Goal: Task Accomplishment & Management: Manage account settings

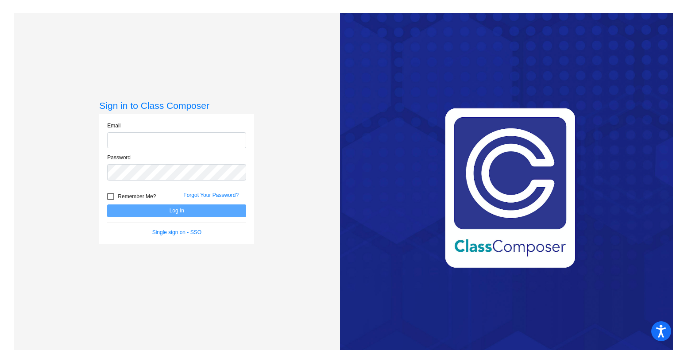
type input "[PERSON_NAME][EMAIL_ADDRESS][PERSON_NAME][DOMAIN_NAME]"
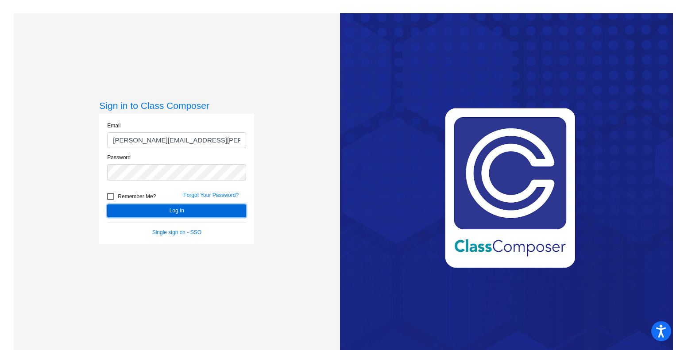
click at [208, 210] on button "Log In" at bounding box center [176, 210] width 139 height 13
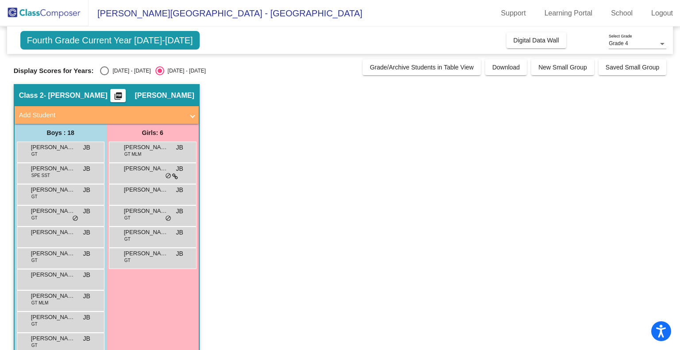
click at [105, 69] on div "Select an option" at bounding box center [104, 70] width 9 height 9
click at [104, 75] on input "[DATE] - [DATE]" at bounding box center [104, 75] width 0 height 0
radio input "true"
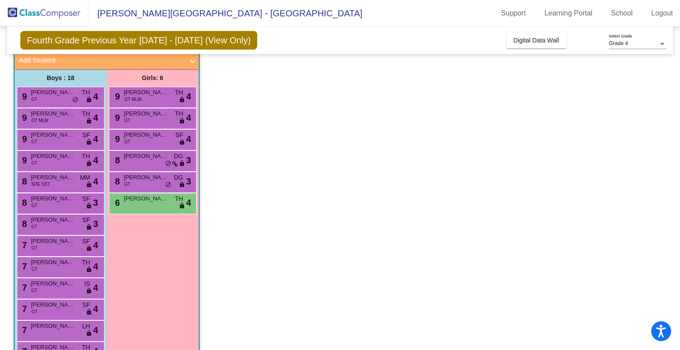
scroll to position [11, 0]
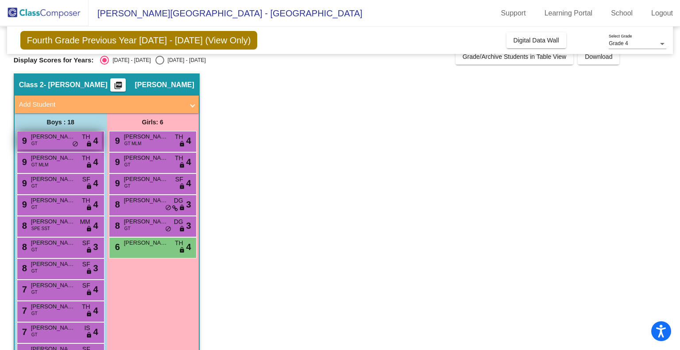
click at [85, 143] on div "9 [PERSON_NAME] GT TH lock do_not_disturb_alt 4" at bounding box center [59, 140] width 85 height 18
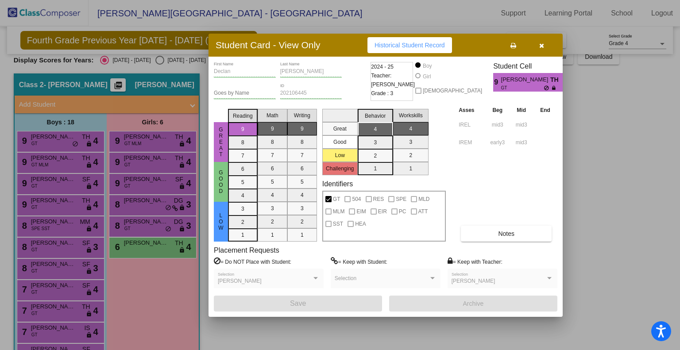
click at [76, 158] on div at bounding box center [340, 175] width 680 height 350
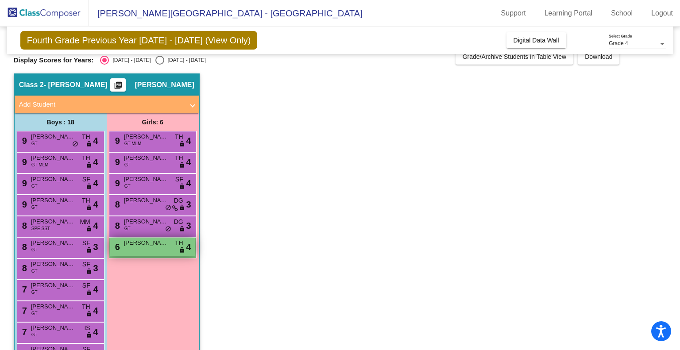
scroll to position [188, 0]
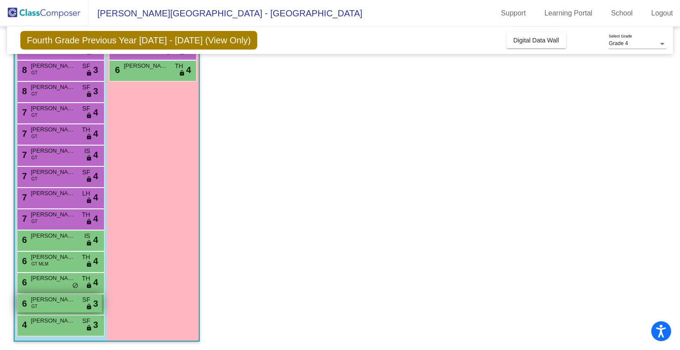
click at [62, 303] on span "[PERSON_NAME]" at bounding box center [53, 299] width 44 height 9
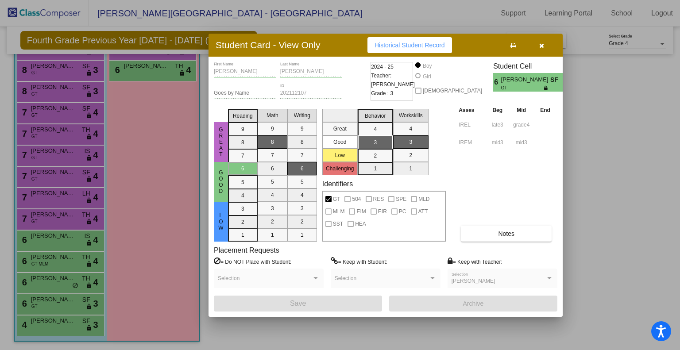
click at [56, 325] on div at bounding box center [340, 175] width 680 height 350
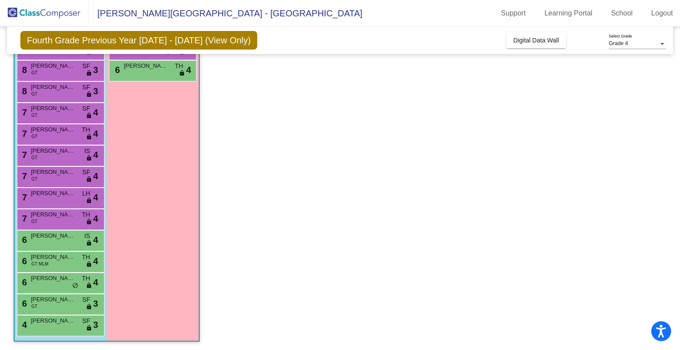
click at [56, 325] on div "4 [PERSON_NAME] SF lock do_not_disturb_alt 3" at bounding box center [59, 324] width 85 height 18
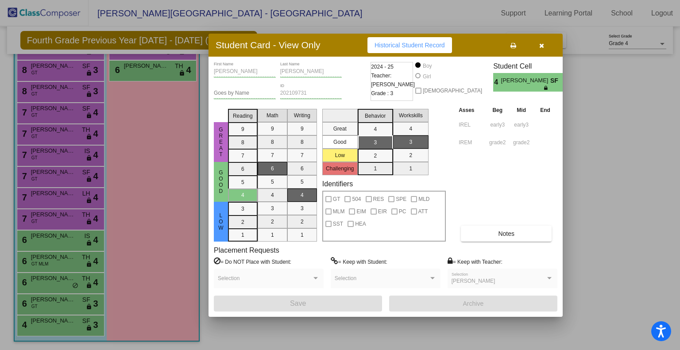
click at [70, 328] on div at bounding box center [340, 175] width 680 height 350
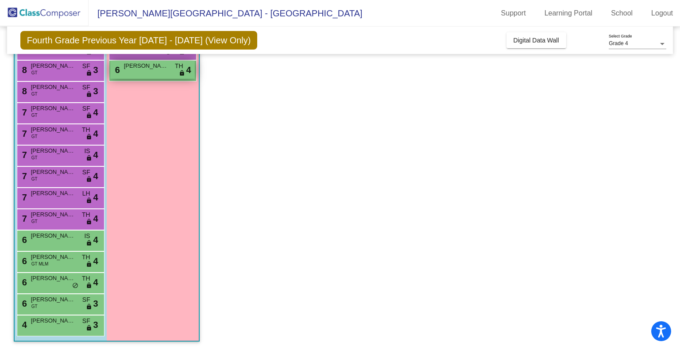
click at [147, 72] on div "6 [PERSON_NAME] TH lock do_not_disturb_alt 4" at bounding box center [152, 70] width 85 height 18
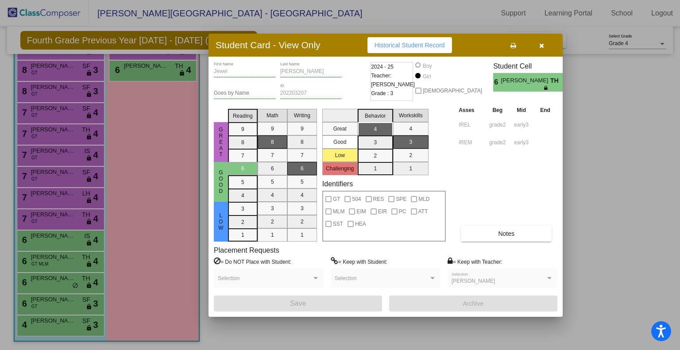
click at [69, 72] on div at bounding box center [340, 175] width 680 height 350
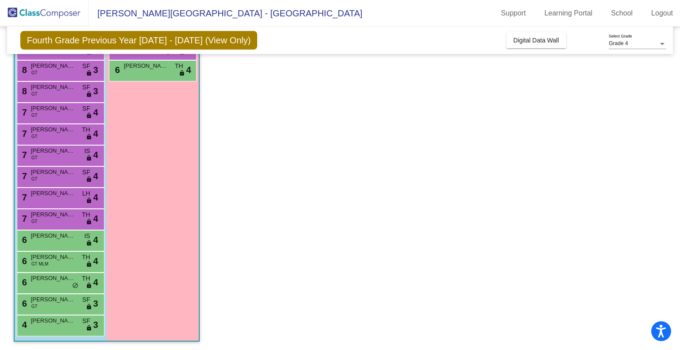
click at [69, 72] on div "8 [PERSON_NAME] GT SF lock do_not_disturb_alt 3" at bounding box center [59, 70] width 85 height 18
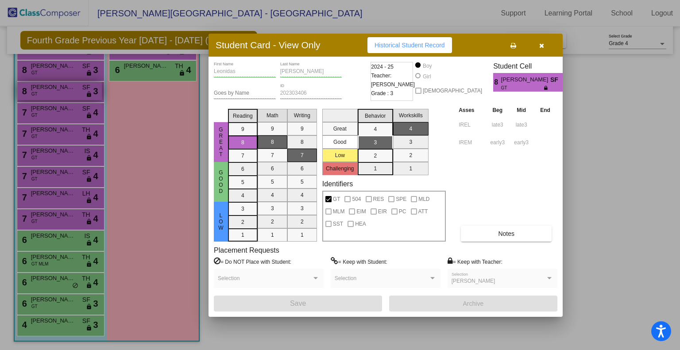
click at [74, 92] on div at bounding box center [340, 175] width 680 height 350
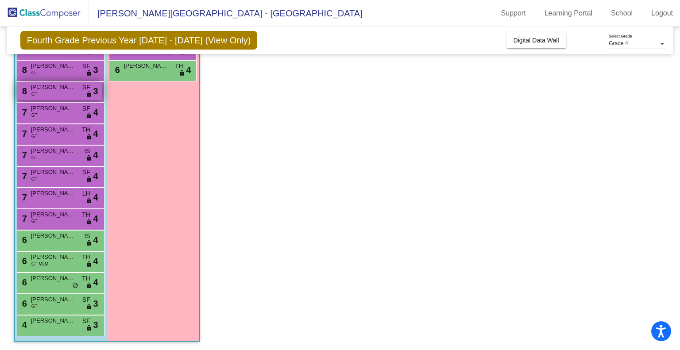
click at [74, 92] on div "8 [PERSON_NAME] [PERSON_NAME] GT SF lock do_not_disturb_alt 3" at bounding box center [59, 91] width 85 height 18
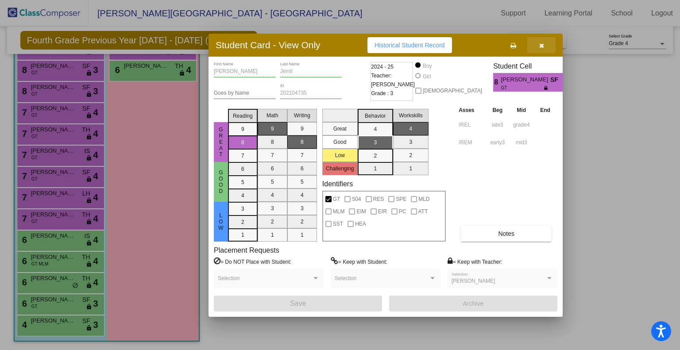
click at [541, 44] on icon "button" at bounding box center [541, 45] width 5 height 6
